Goal: Task Accomplishment & Management: Complete application form

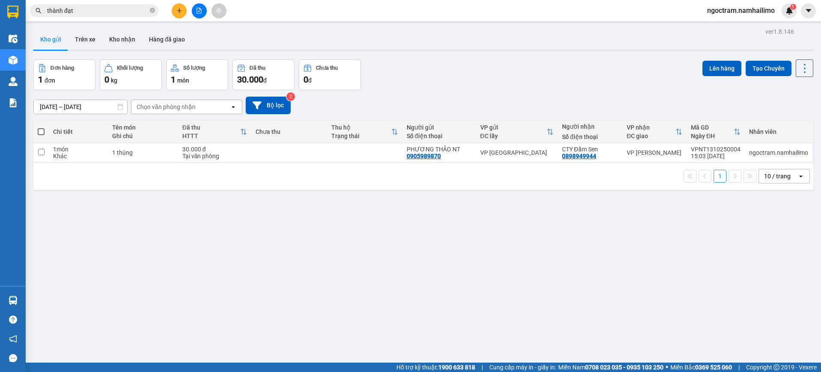
click at [177, 9] on icon "plus" at bounding box center [179, 11] width 6 height 6
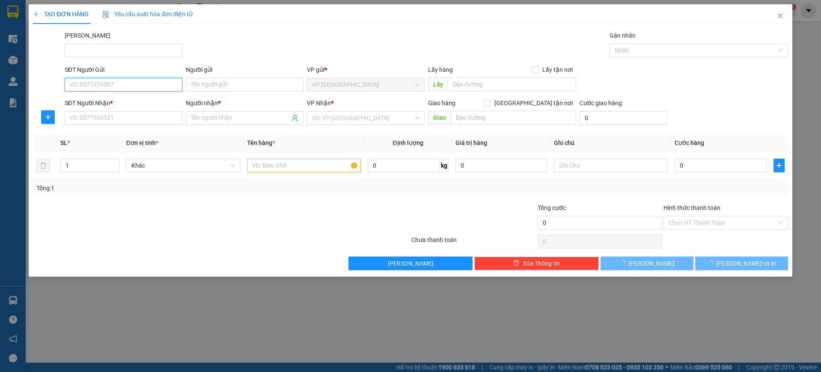
click at [122, 90] on input "SĐT Người Gửi" at bounding box center [124, 85] width 118 height 14
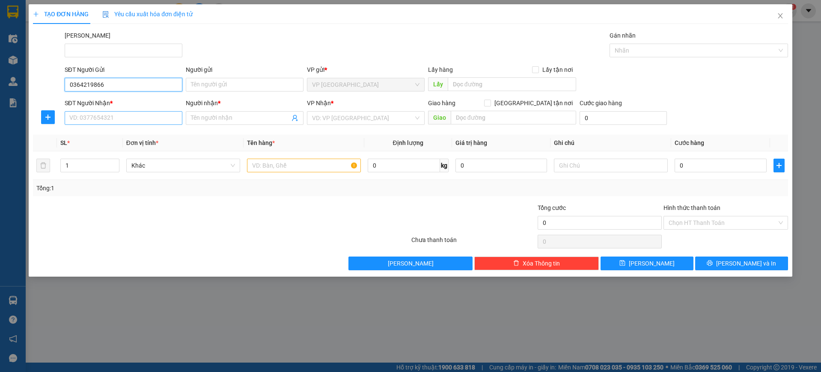
type input "0364219866"
click at [166, 122] on input "SĐT Người Nhận *" at bounding box center [124, 118] width 118 height 14
type input "0358890911"
click at [145, 134] on div "0358890911 - My" at bounding box center [123, 135] width 107 height 9
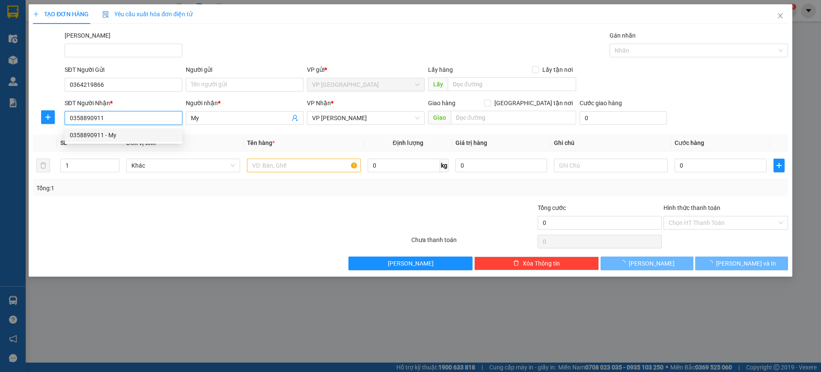
type input "My"
type input "40.000"
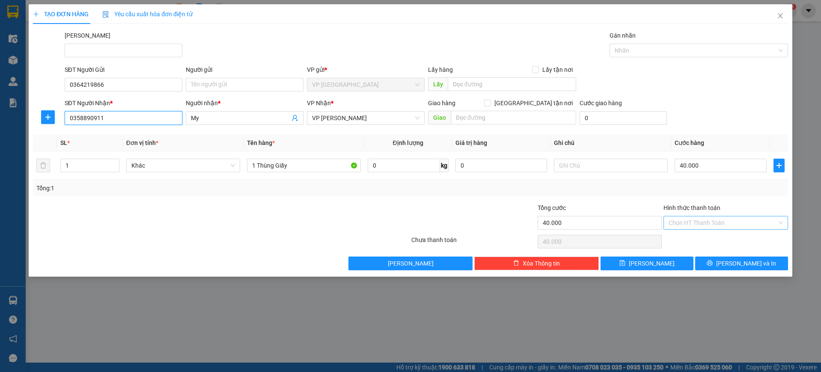
type input "0358890911"
click at [743, 224] on input "Hình thức thanh toán" at bounding box center [723, 223] width 108 height 13
click at [743, 238] on div "Tại văn phòng" at bounding box center [726, 239] width 114 height 9
type input "0"
click at [483, 213] on div at bounding box center [474, 218] width 126 height 30
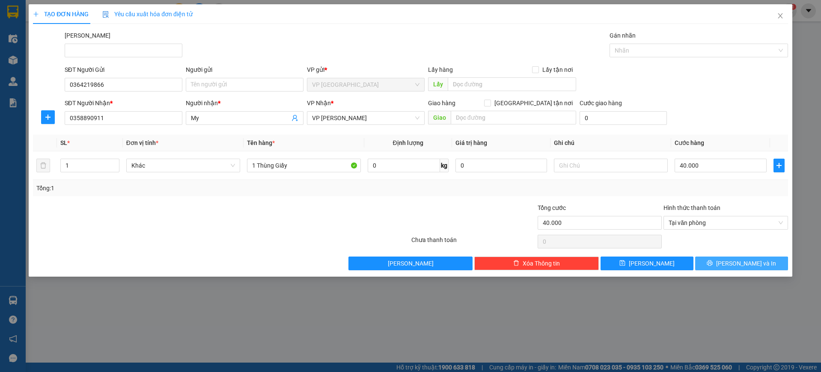
click at [742, 263] on span "[PERSON_NAME] và In" at bounding box center [746, 263] width 60 height 9
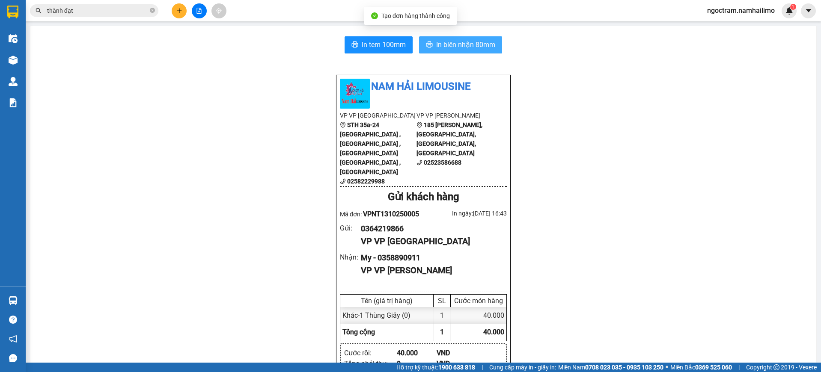
click at [477, 40] on span "In biên nhận 80mm" at bounding box center [465, 44] width 59 height 11
